Goal: Information Seeking & Learning: Learn about a topic

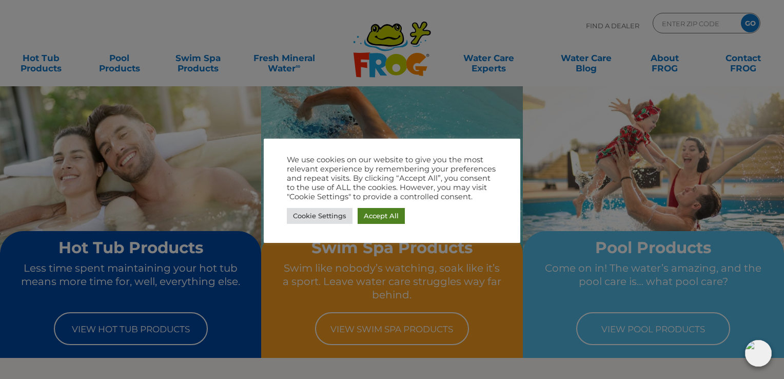
click at [388, 213] on link "Accept All" at bounding box center [380, 216] width 47 height 16
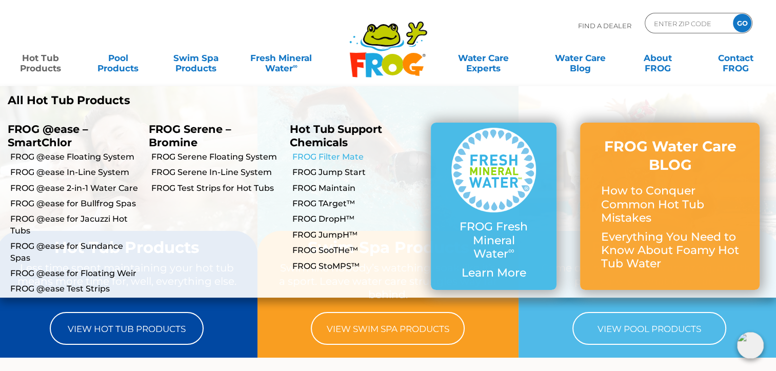
click at [304, 158] on link "FROG Filter Mate" at bounding box center [357, 156] width 131 height 11
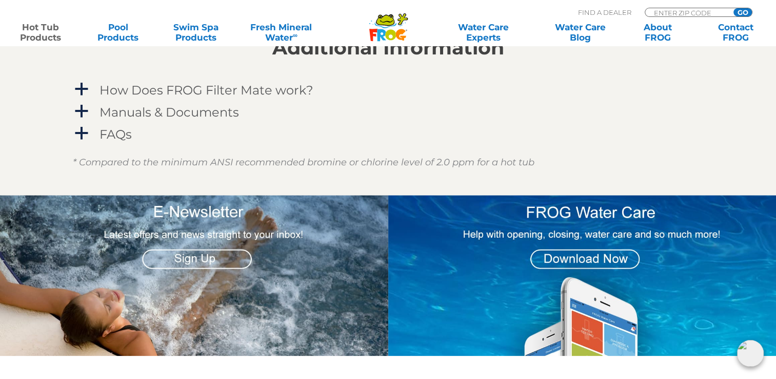
scroll to position [957, 0]
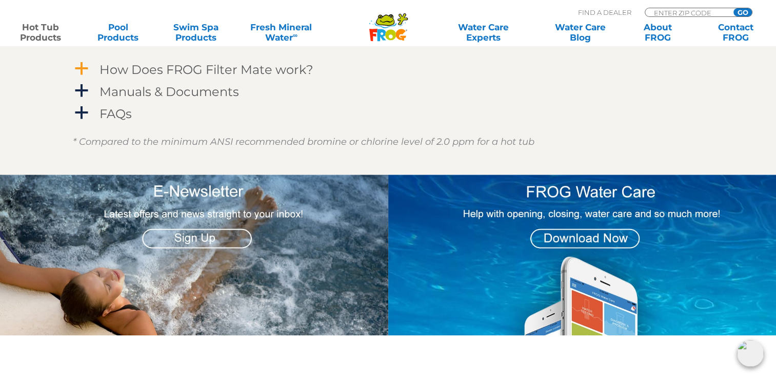
click at [288, 69] on h4 "How Does FROG Filter Mate work?" at bounding box center [206, 70] width 214 height 14
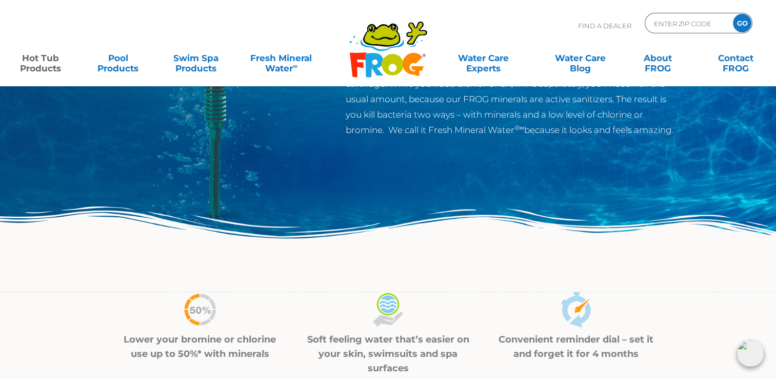
scroll to position [0, 0]
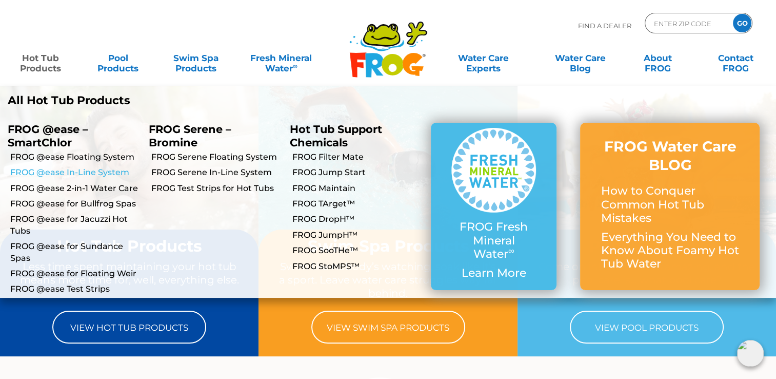
click at [77, 171] on link "FROG @ease In-Line System" at bounding box center [75, 172] width 131 height 11
